Goal: Task Accomplishment & Management: Use online tool/utility

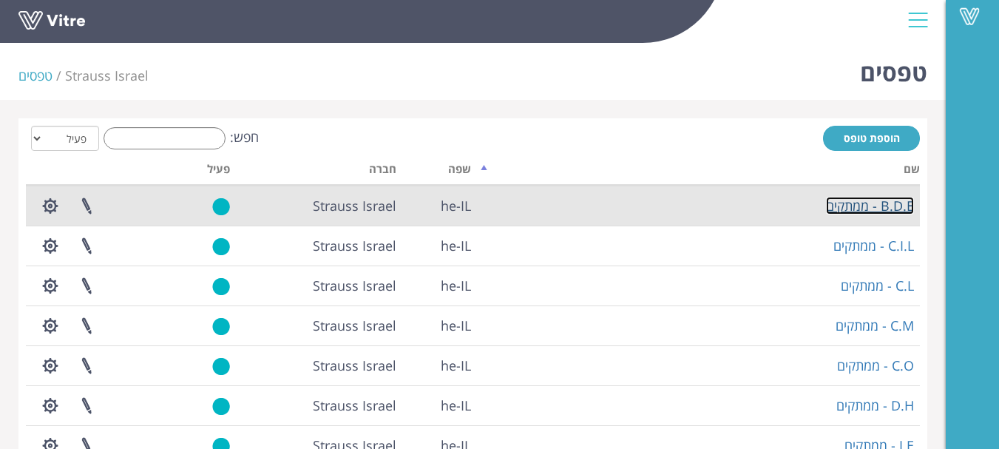
click at [879, 202] on link "B.D.E - ממתקים" at bounding box center [870, 206] width 88 height 18
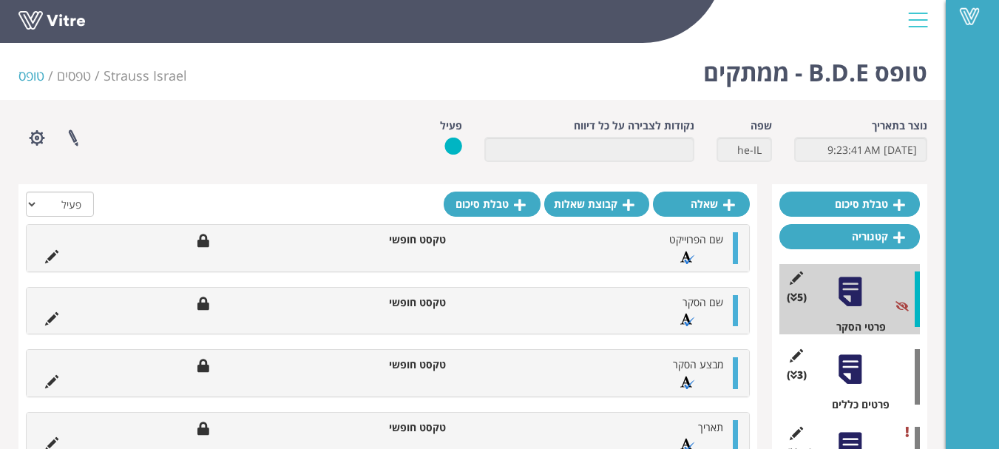
click at [854, 377] on div at bounding box center [850, 369] width 33 height 33
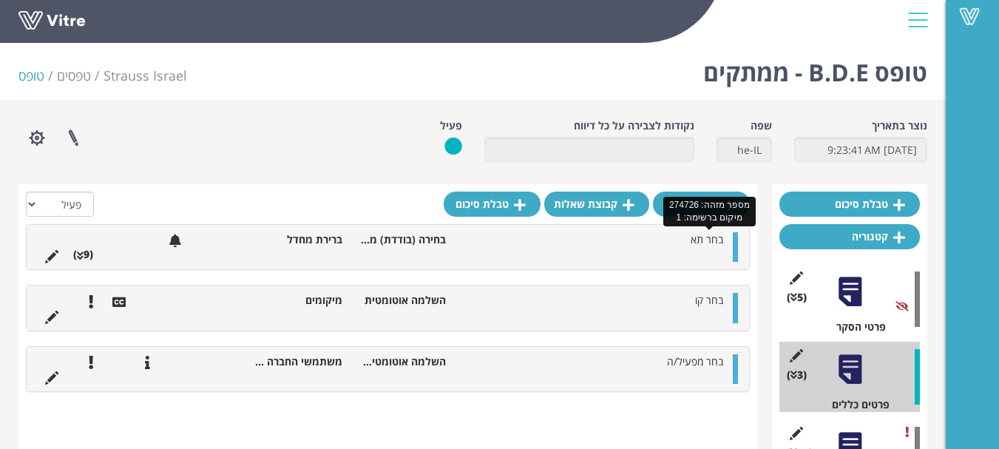
click at [712, 245] on span "בחר תא" at bounding box center [707, 239] width 33 height 14
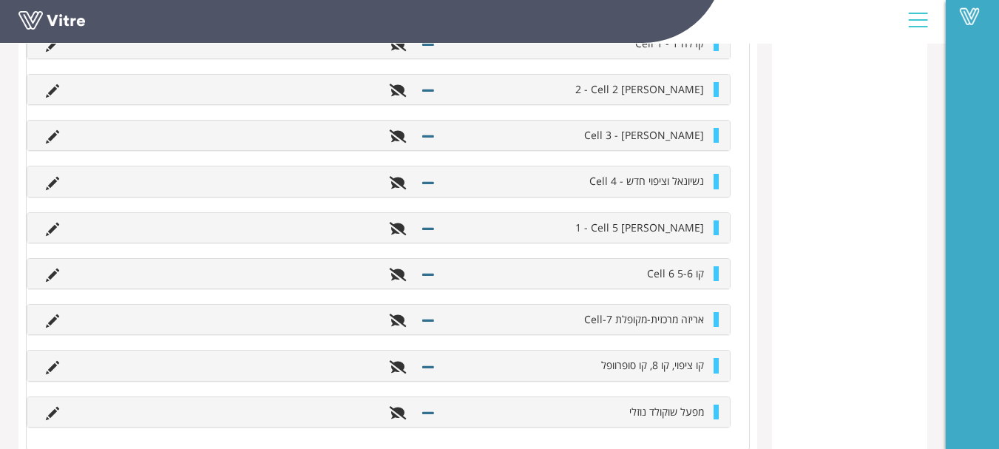
scroll to position [592, 0]
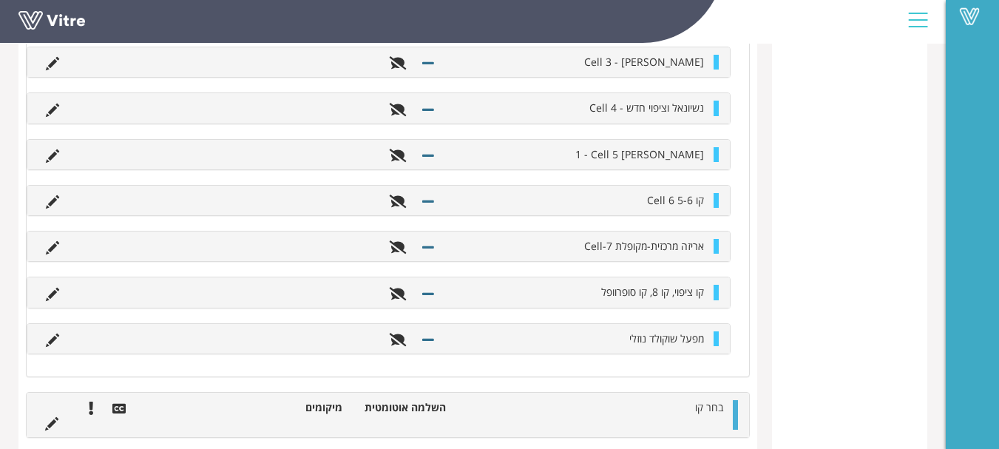
click at [707, 249] on li "אריזה מרכזית-מקופלת Cell-7" at bounding box center [576, 246] width 269 height 15
click at [672, 246] on span "אריזה מרכזית-מקופלת Cell-7" at bounding box center [644, 246] width 120 height 14
click at [55, 243] on icon at bounding box center [52, 247] width 13 height 13
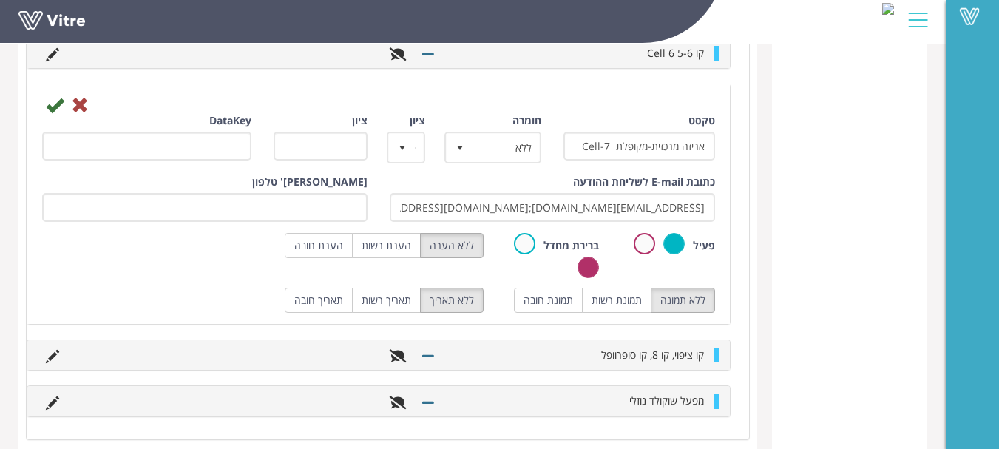
scroll to position [740, 0]
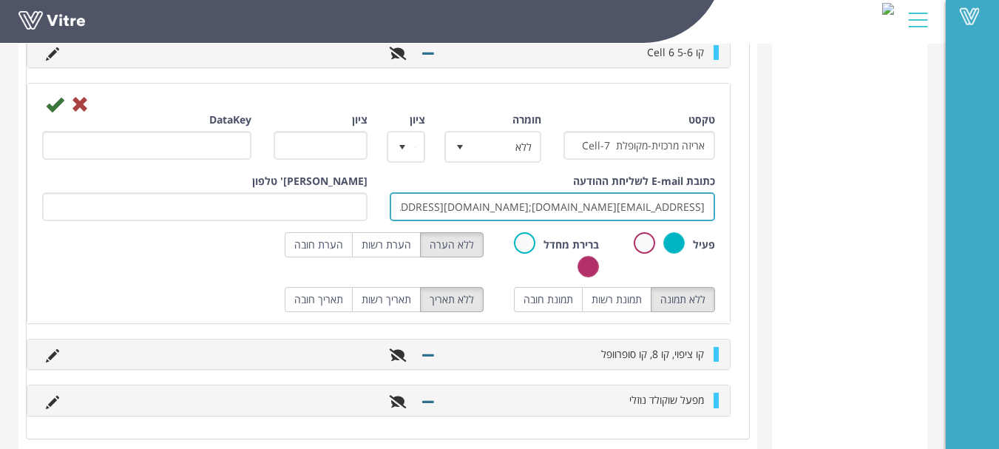
click at [445, 206] on input "[EMAIL_ADDRESS][DOMAIN_NAME];[DOMAIN_NAME][EMAIL_ADDRESS][DOMAIN_NAME];[DOMAIN_…" at bounding box center [552, 206] width 325 height 29
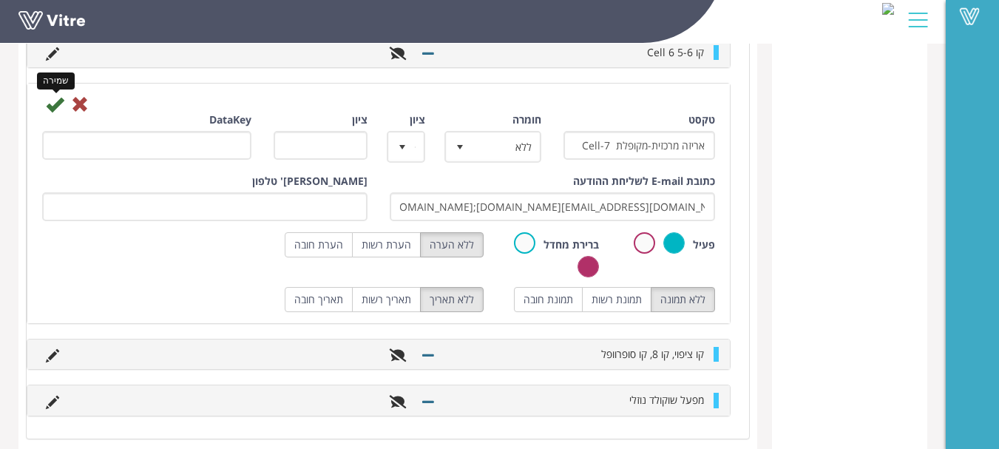
scroll to position [0, 0]
click at [54, 103] on icon at bounding box center [55, 104] width 18 height 18
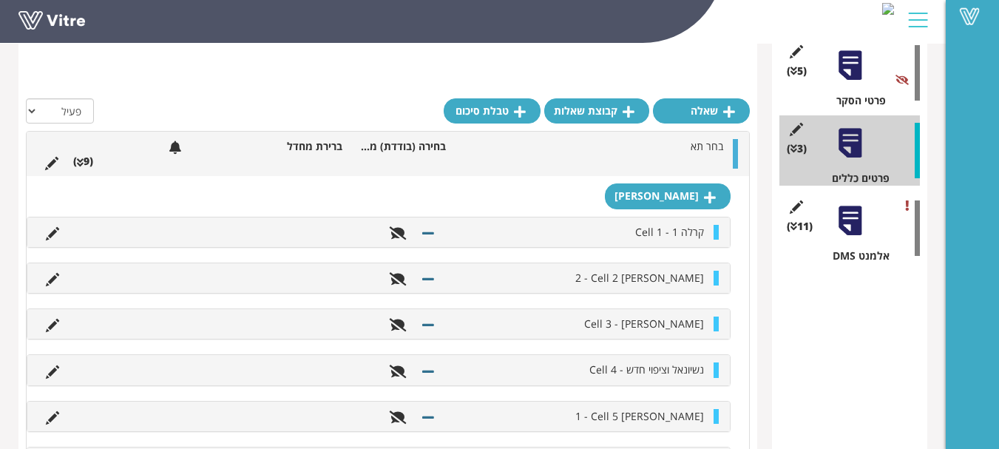
scroll to position [223, 0]
